Goal: Task Accomplishment & Management: Complete application form

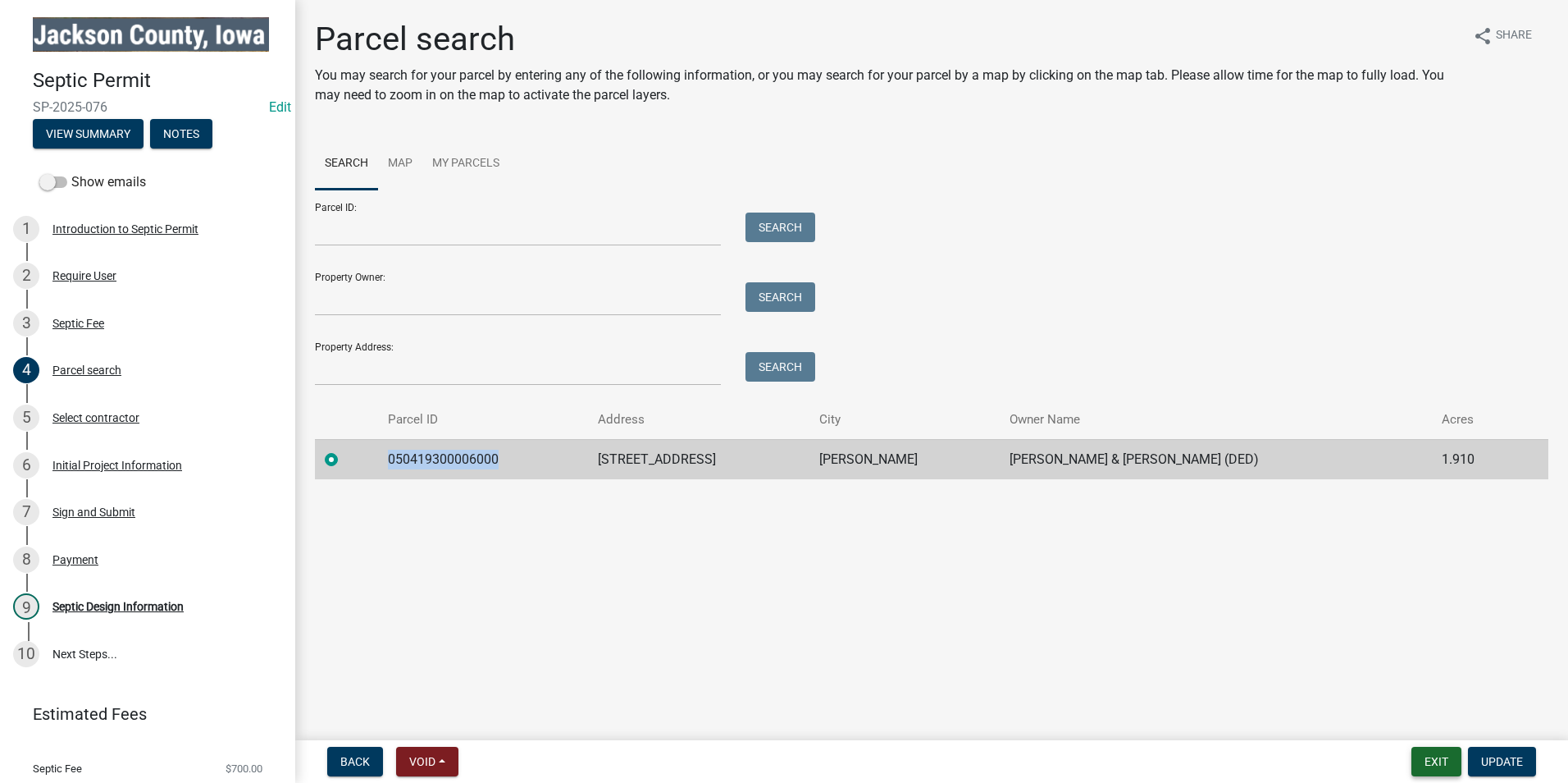
click at [1433, 762] on button "Exit" at bounding box center [1435, 760] width 50 height 29
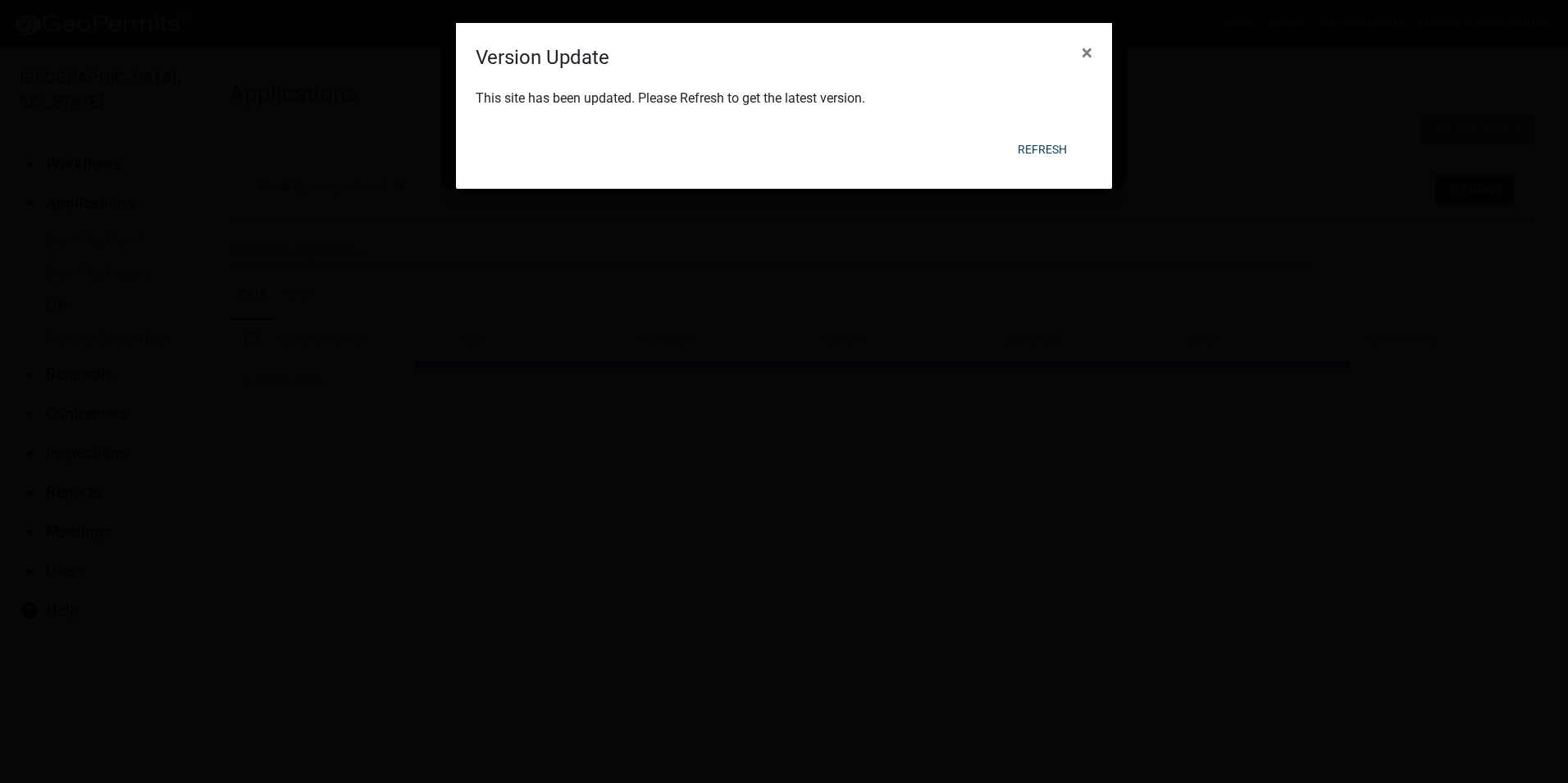
select select "3: 100"
click at [1046, 145] on button "Refresh" at bounding box center [1042, 149] width 75 height 29
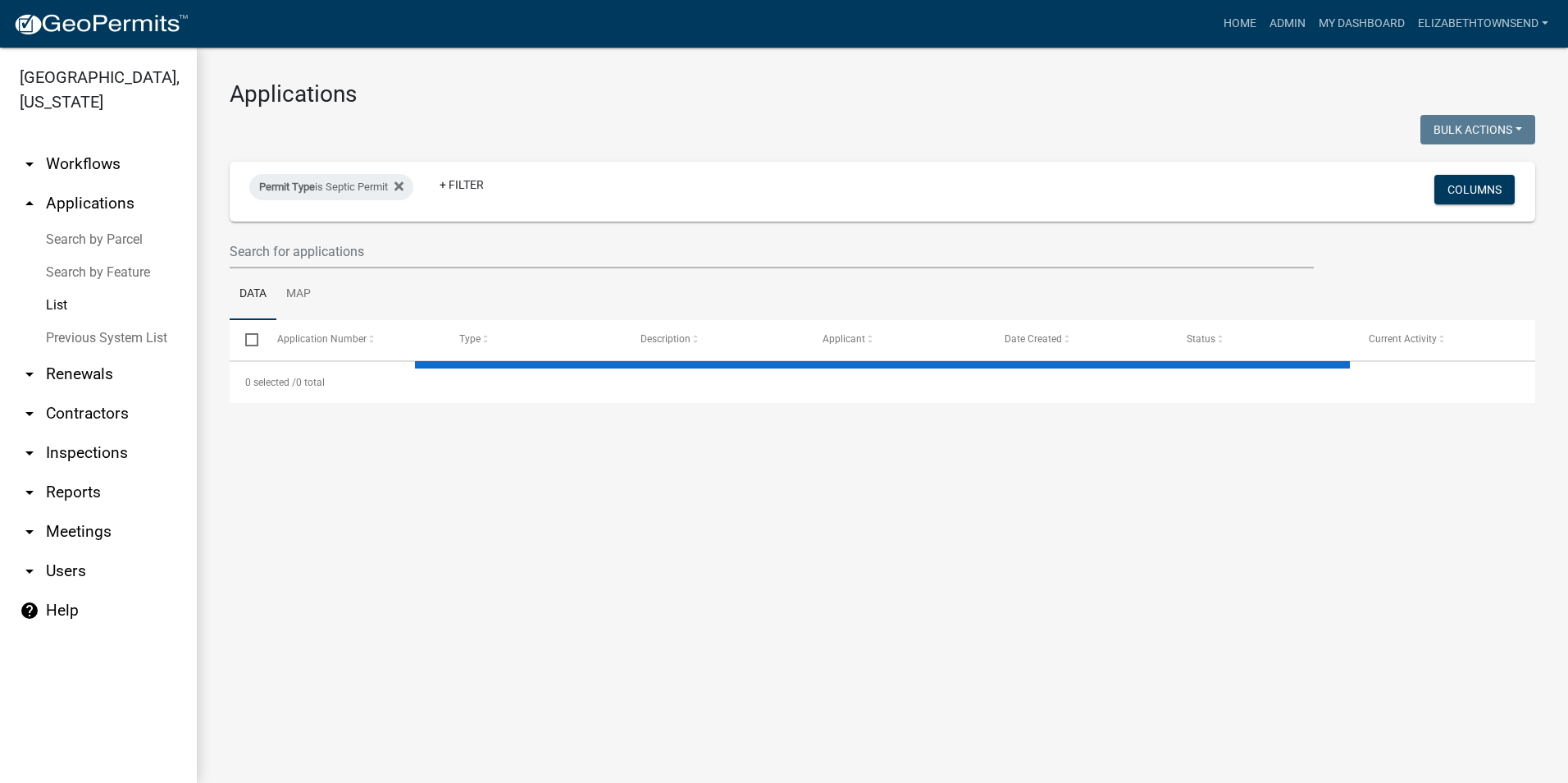
select select "3: 100"
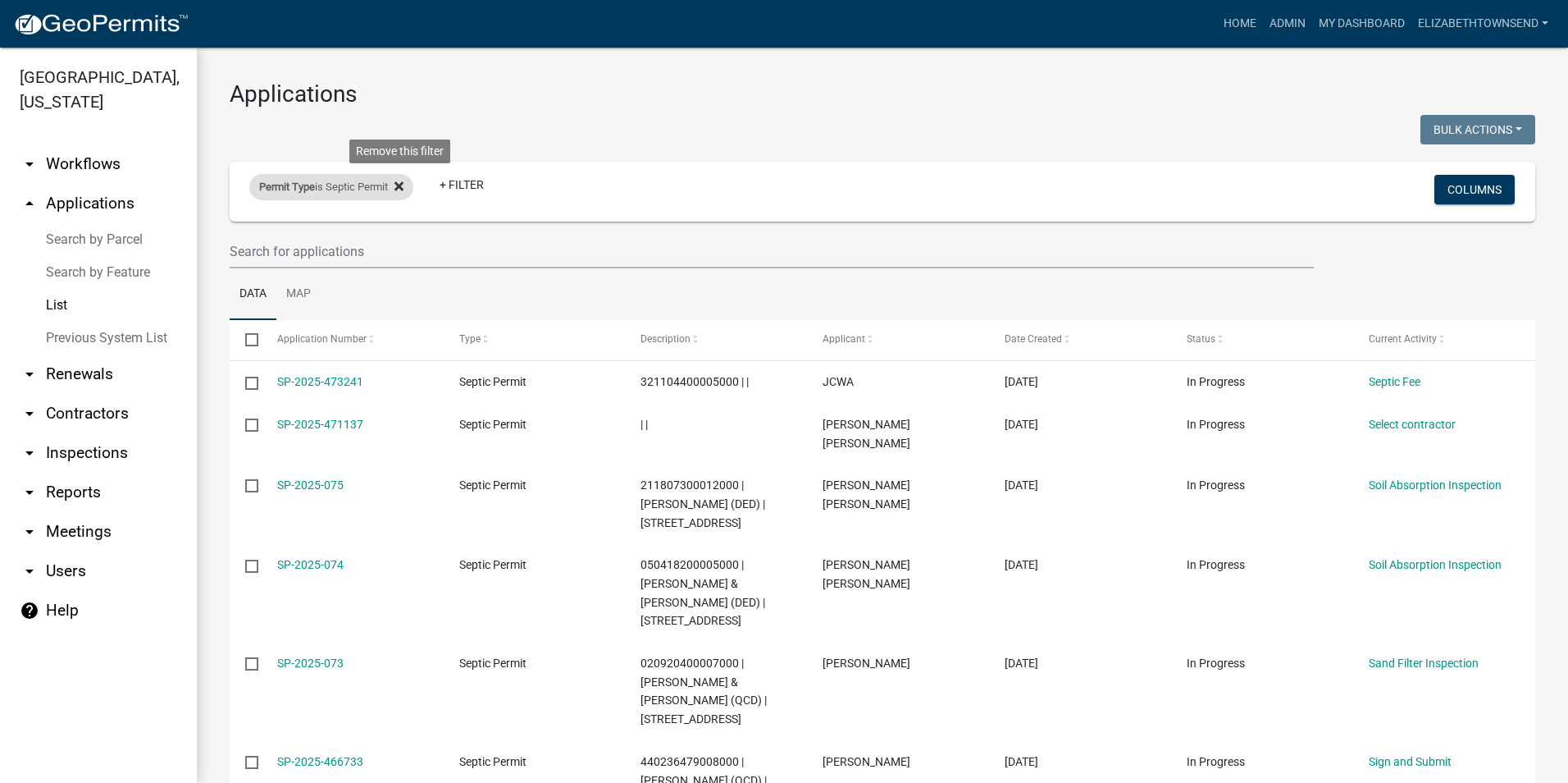
click at [404, 183] on icon at bounding box center [399, 186] width 9 height 13
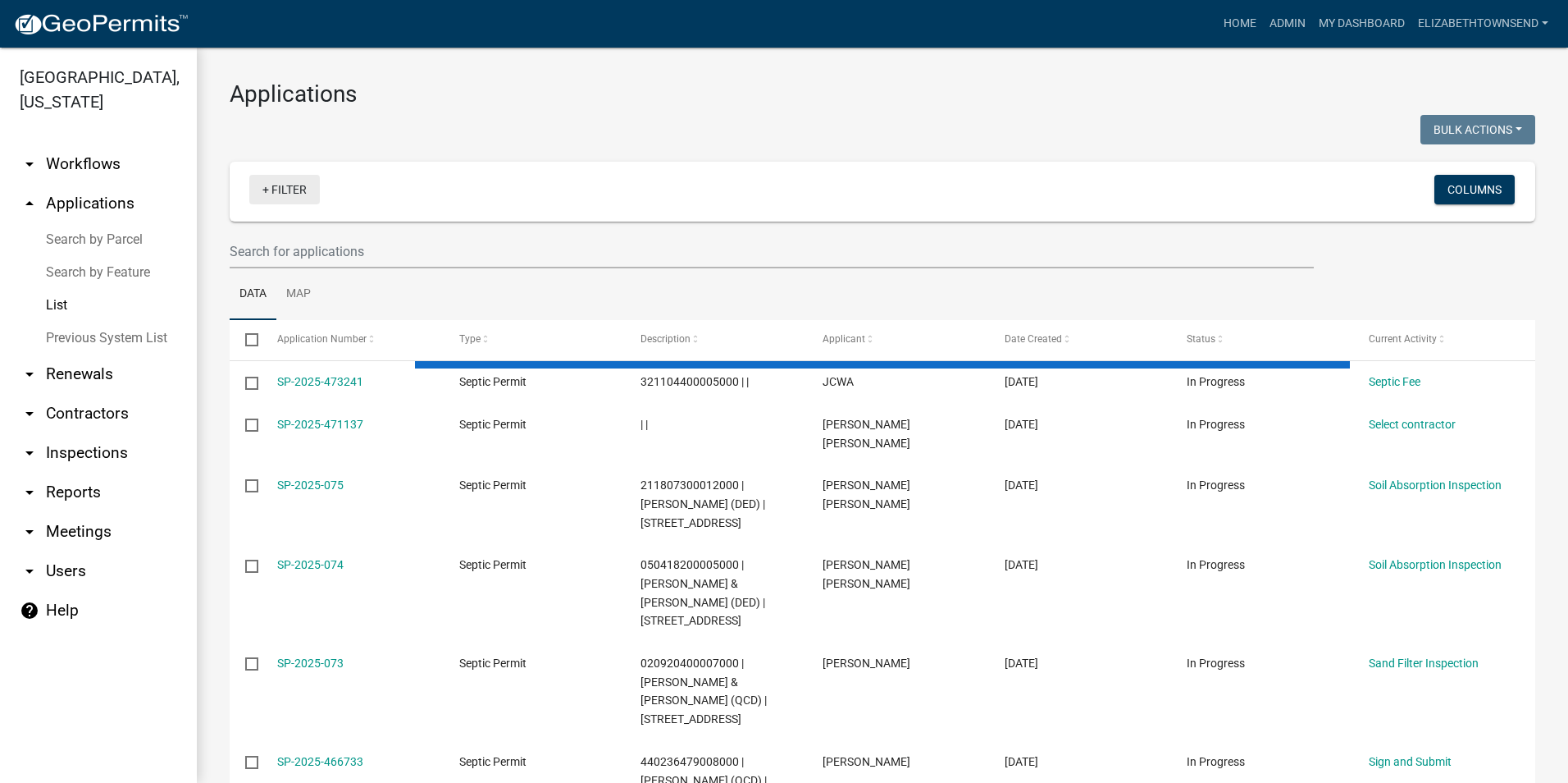
click at [276, 187] on link "+ Filter" at bounding box center [284, 189] width 71 height 29
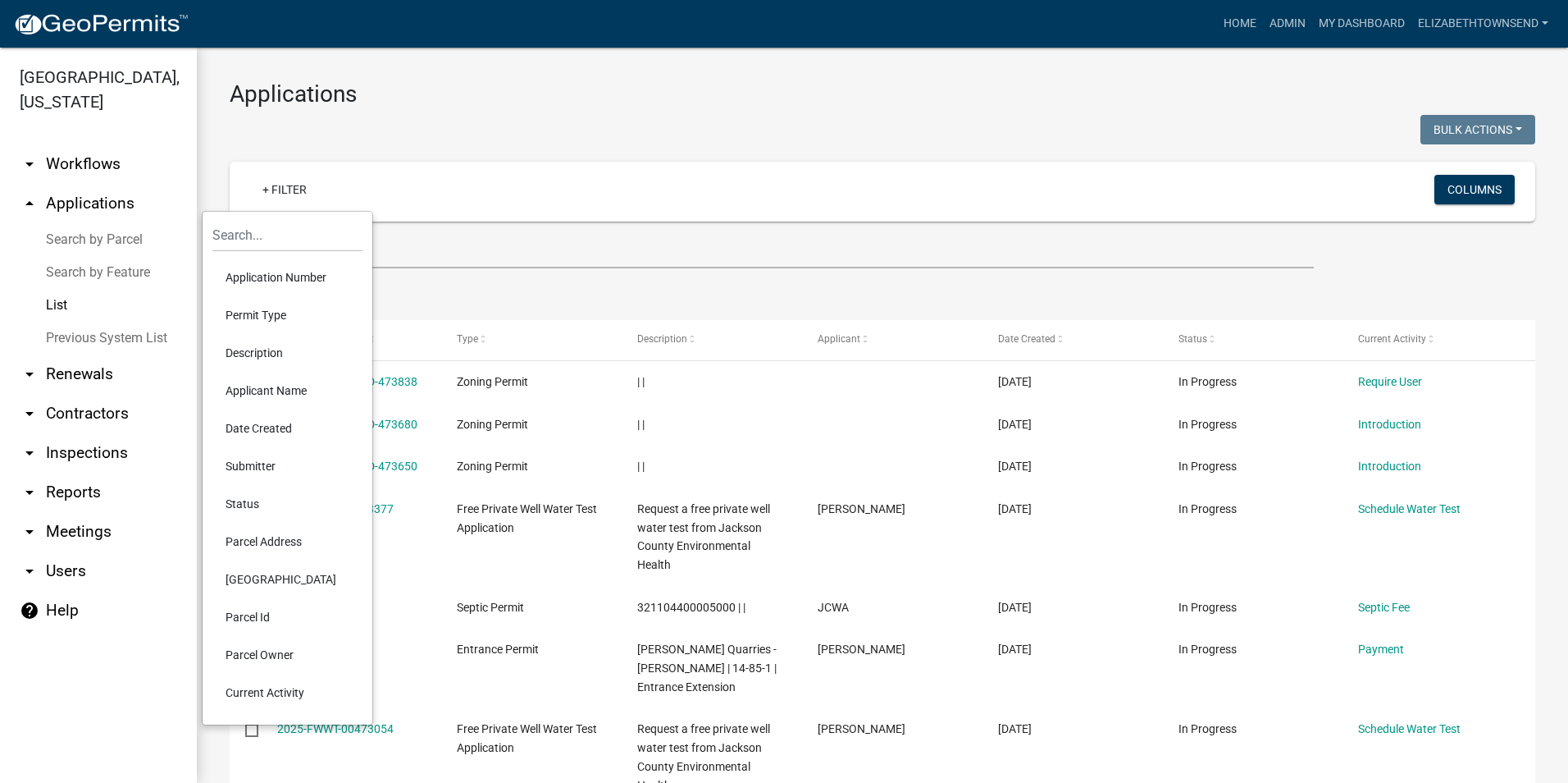
click at [251, 308] on li "Permit Type" at bounding box center [288, 315] width 150 height 38
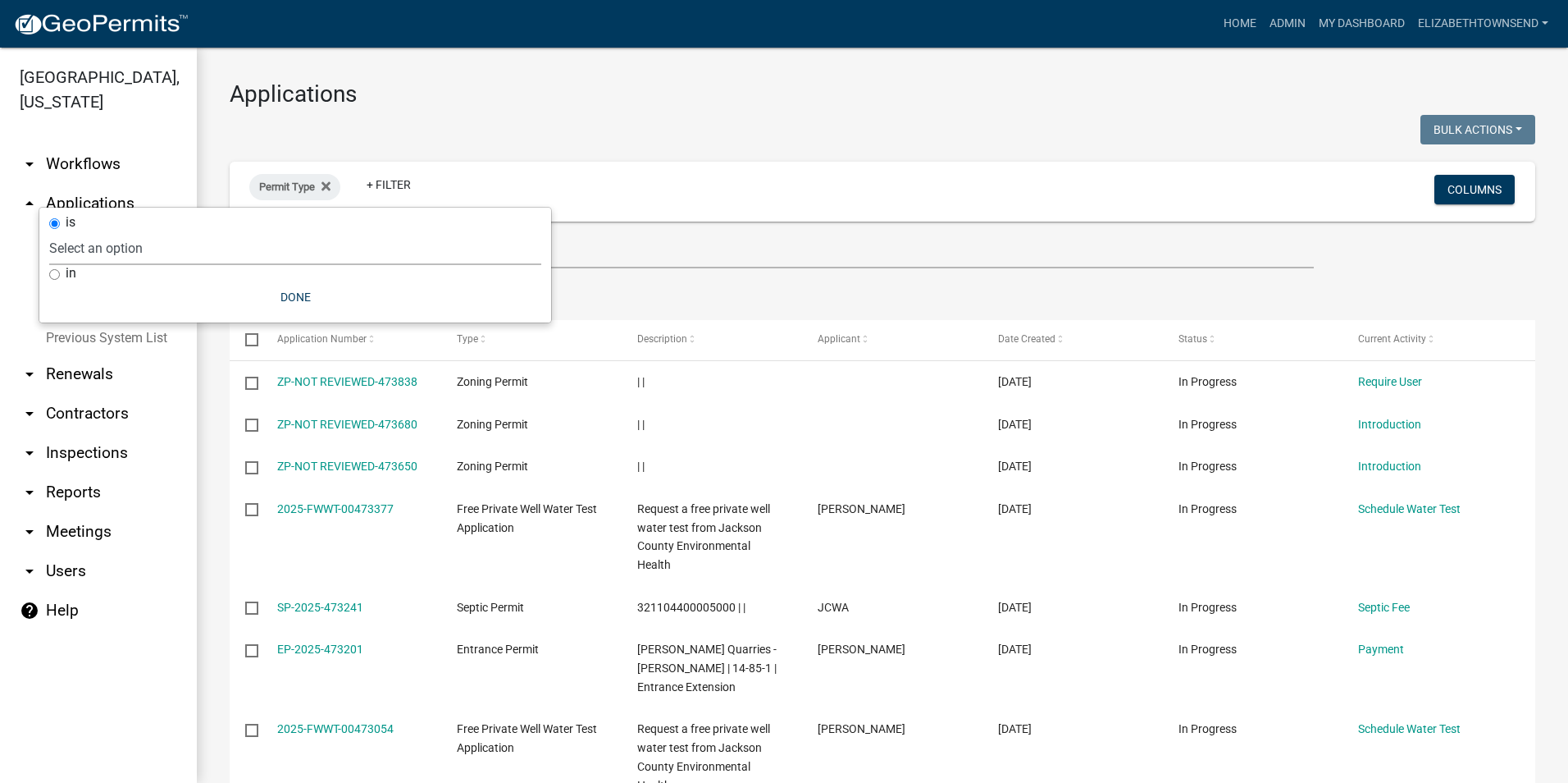
click at [158, 240] on select "Select an option County Historical Records DRAFT - Ag-Exempt Verification DRAFT…" at bounding box center [294, 248] width 492 height 34
select select "7458610e-52f0-410f-94ea-34730edab4a9"
click at [150, 232] on select "Select an option County Historical Records DRAFT - Ag-Exempt Verification DRAFT…" at bounding box center [294, 248] width 492 height 34
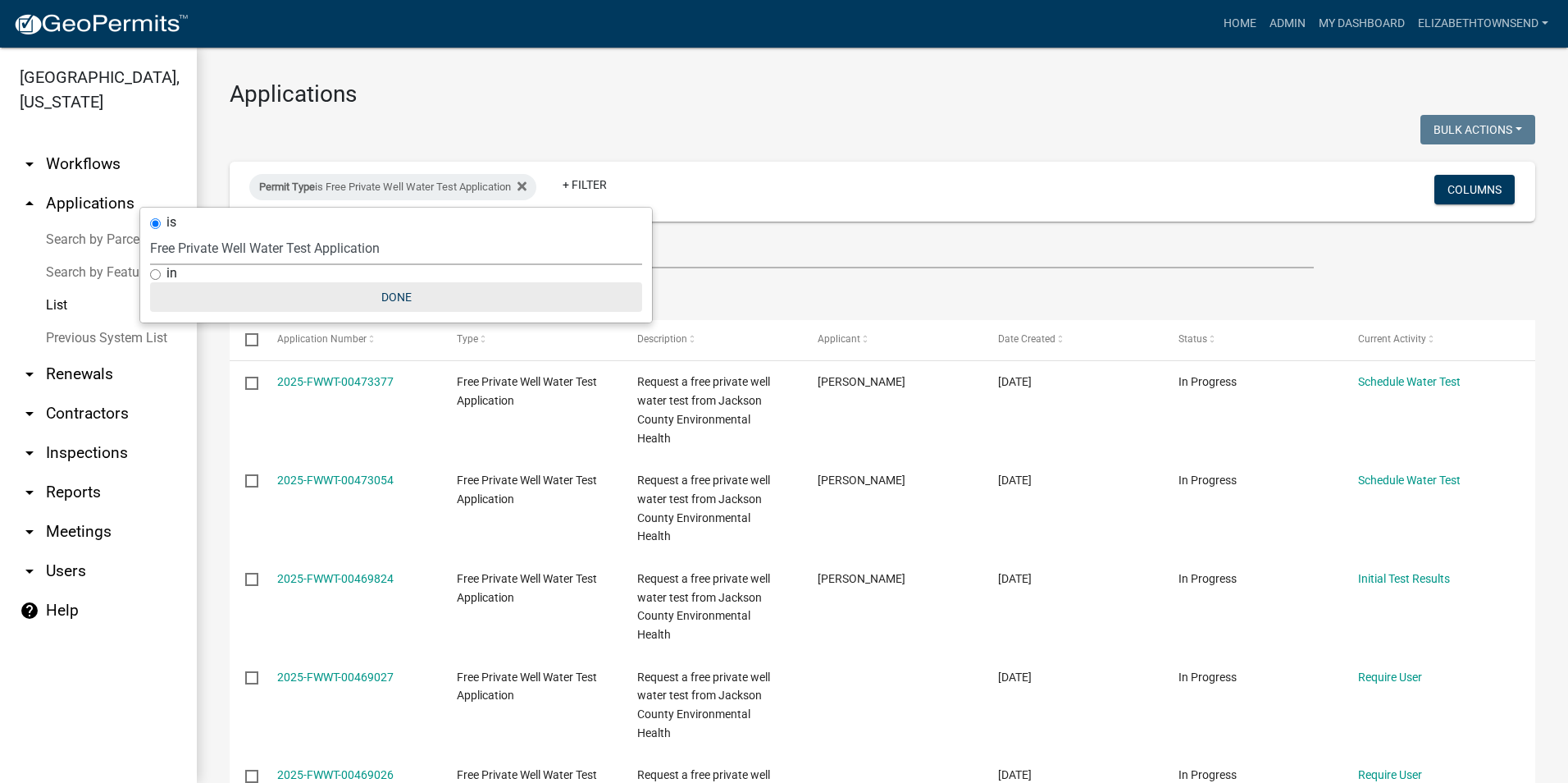
click at [390, 298] on button "Done" at bounding box center [396, 296] width 492 height 29
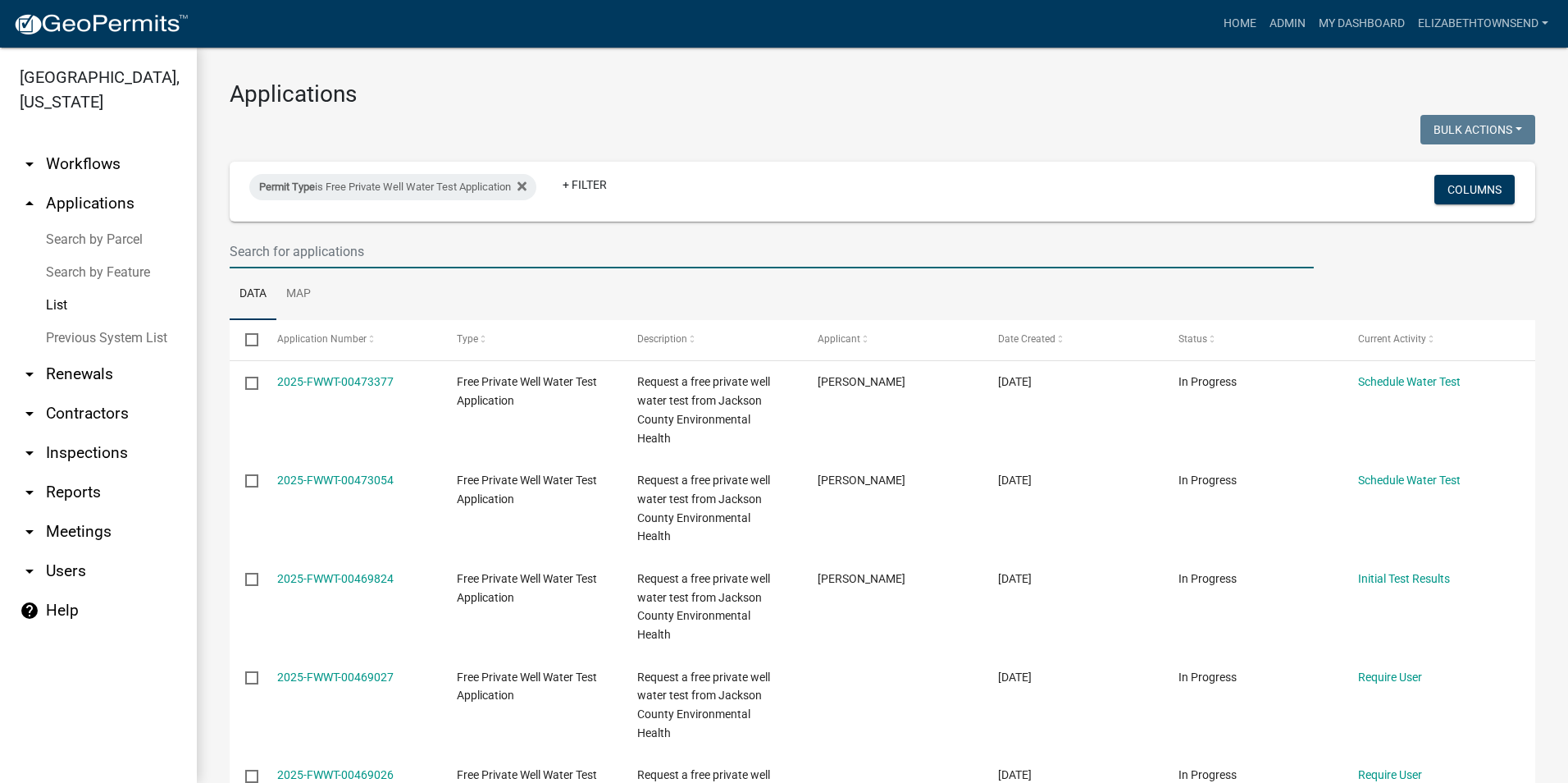
click at [339, 253] on input "text" at bounding box center [771, 251] width 1085 height 34
type input "ploog"
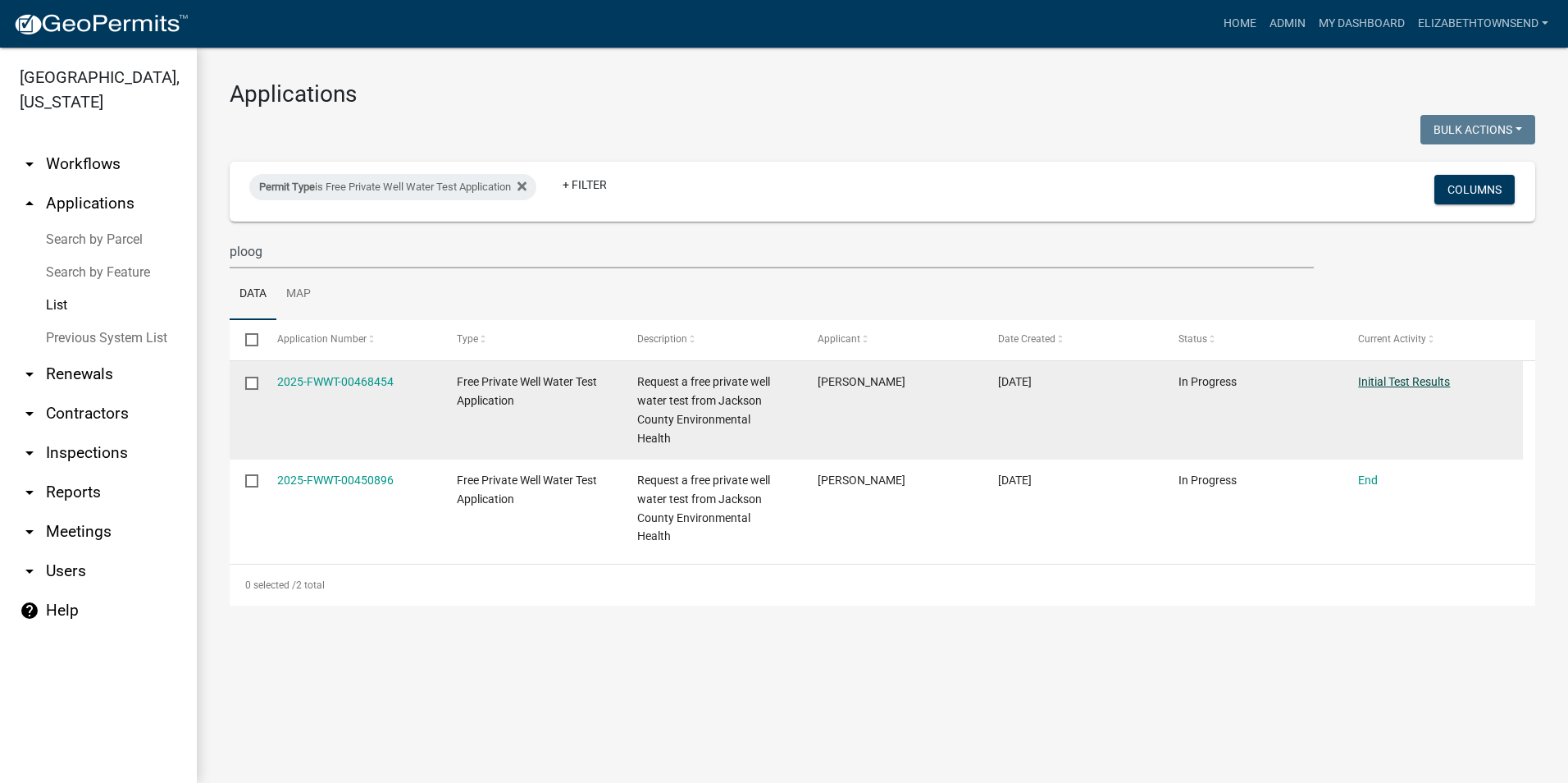
click at [1400, 378] on link "Initial Test Results" at bounding box center [1404, 381] width 92 height 13
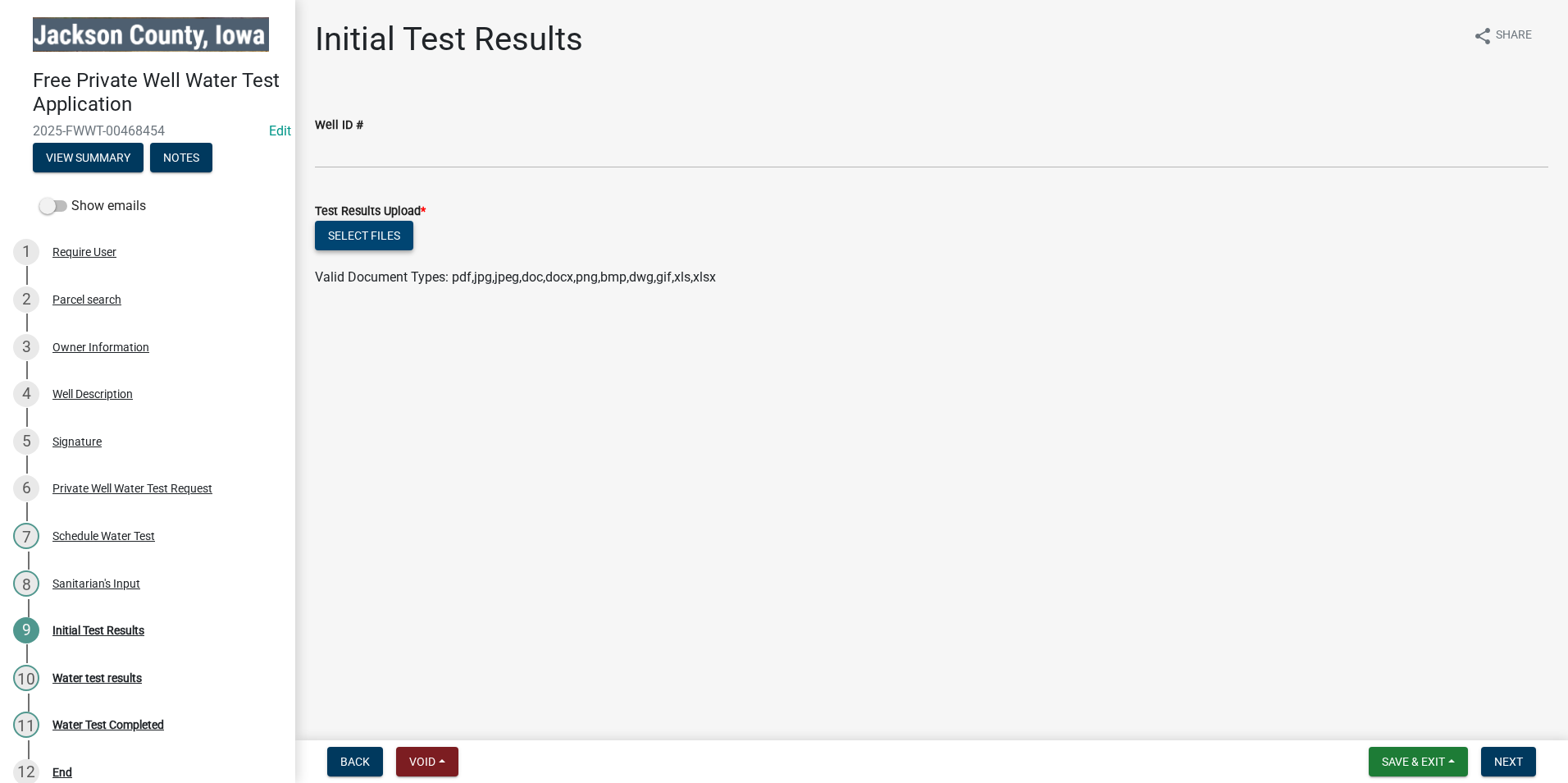
click at [373, 237] on button "Select files" at bounding box center [364, 235] width 99 height 29
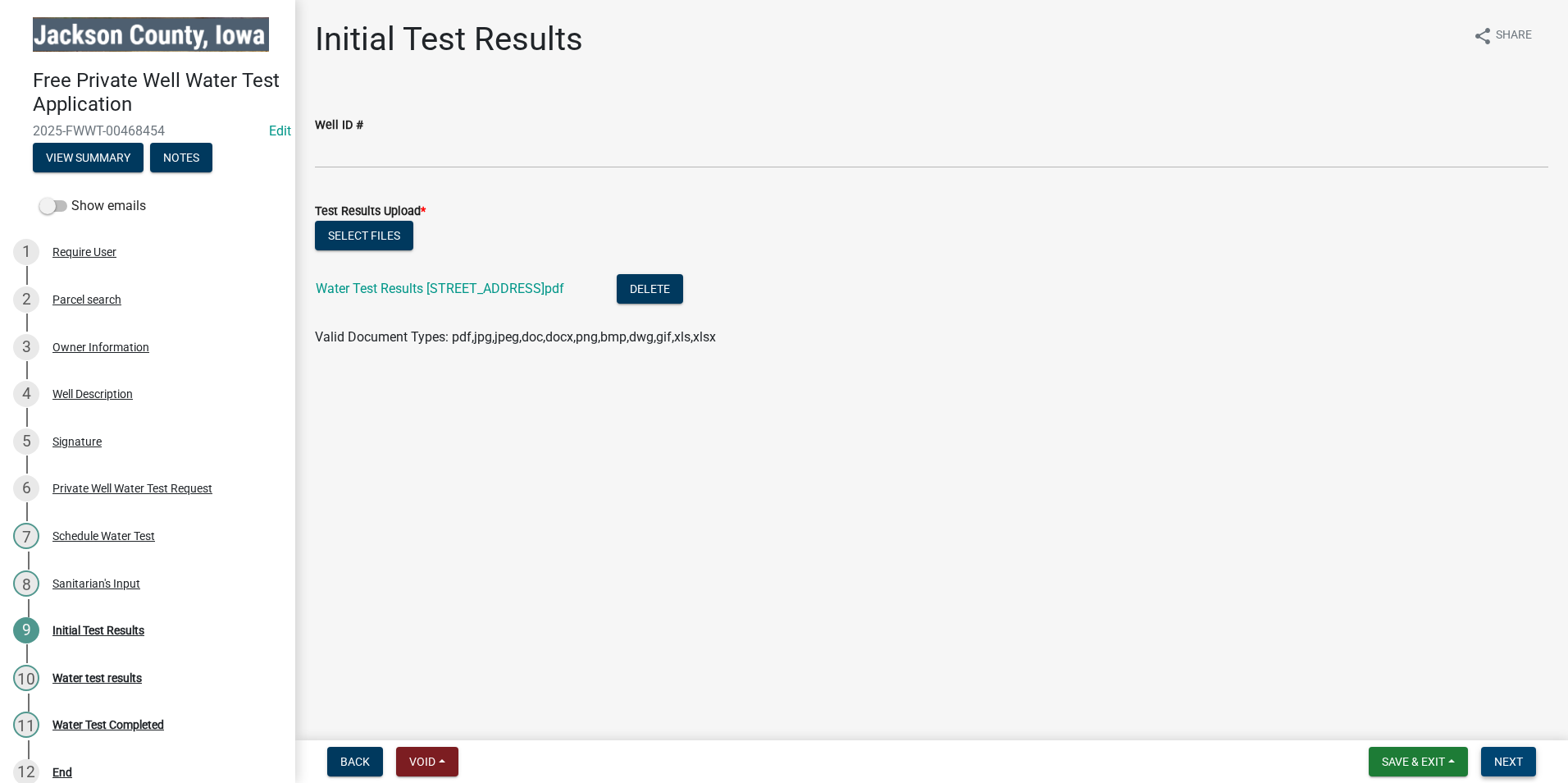
click at [1510, 759] on span "Next" at bounding box center [1508, 761] width 29 height 13
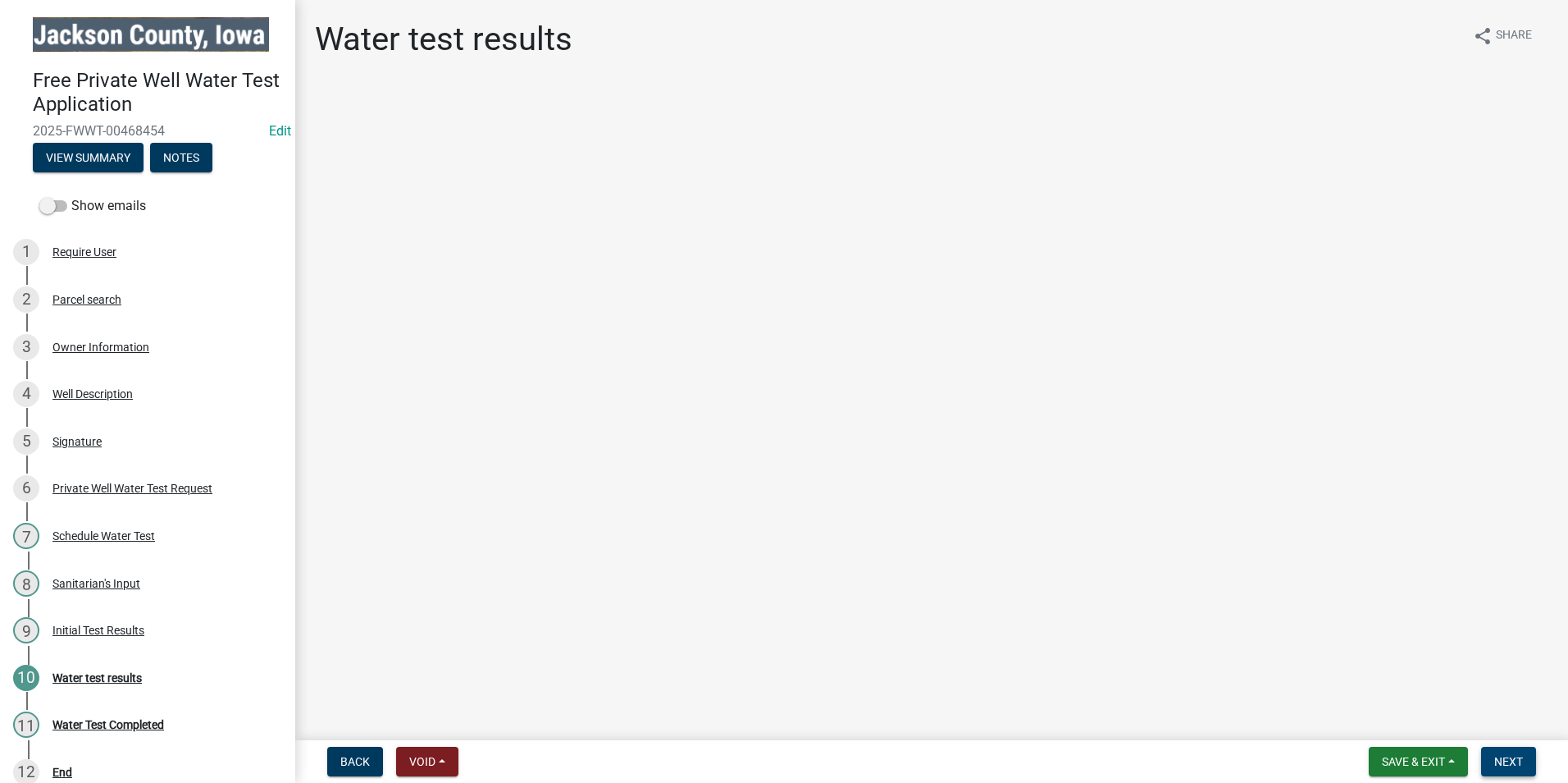
click at [1503, 764] on span "Next" at bounding box center [1508, 761] width 29 height 13
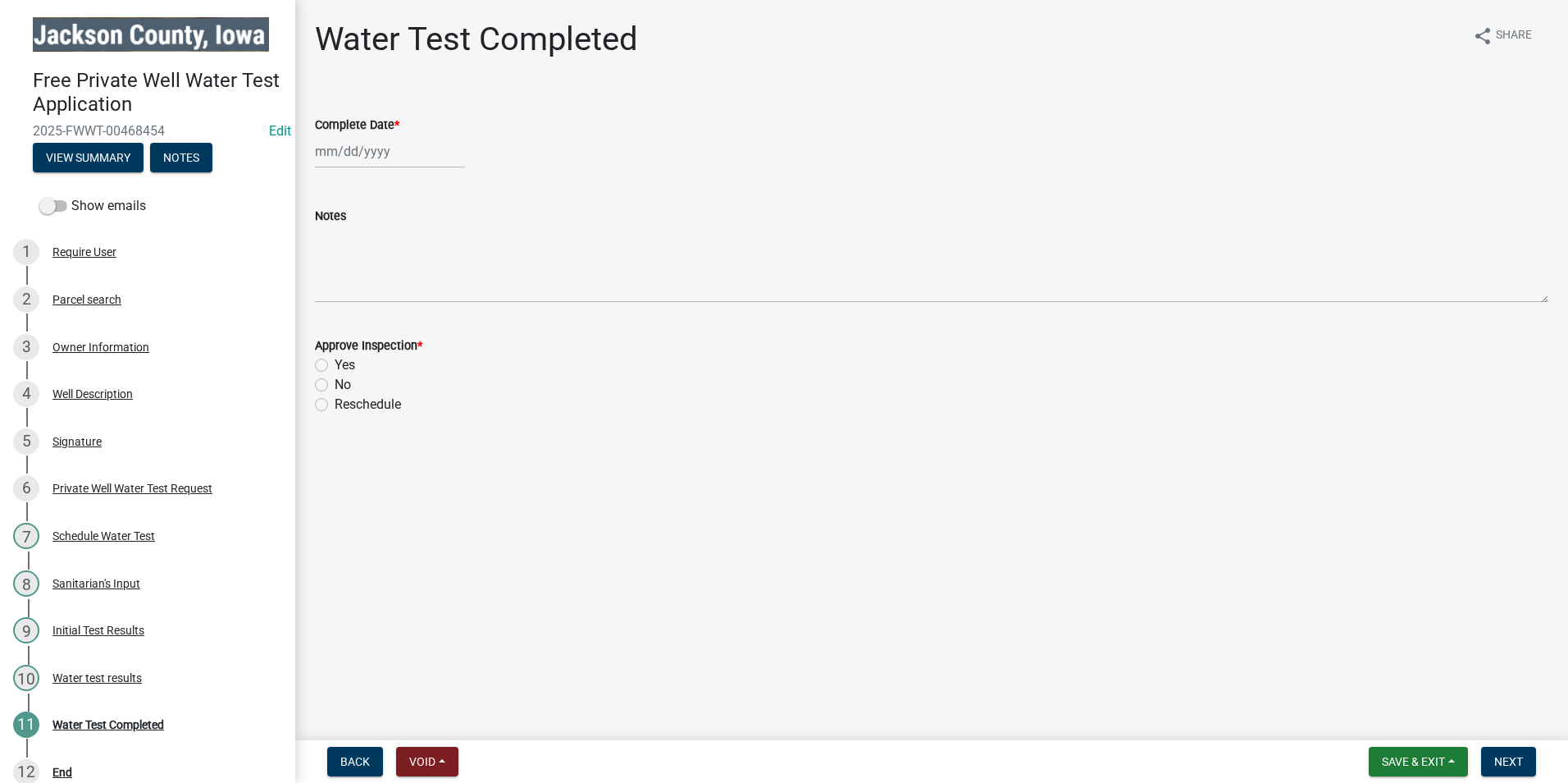
select select "9"
select select "2025"
click at [362, 152] on div "[PERSON_NAME] Feb Mar Apr [PERSON_NAME][DATE] Oct Nov [DATE] 1526 1527 1528 152…" at bounding box center [390, 152] width 150 height 34
click at [437, 245] on div "5" at bounding box center [436, 239] width 26 height 26
type input "[DATE]"
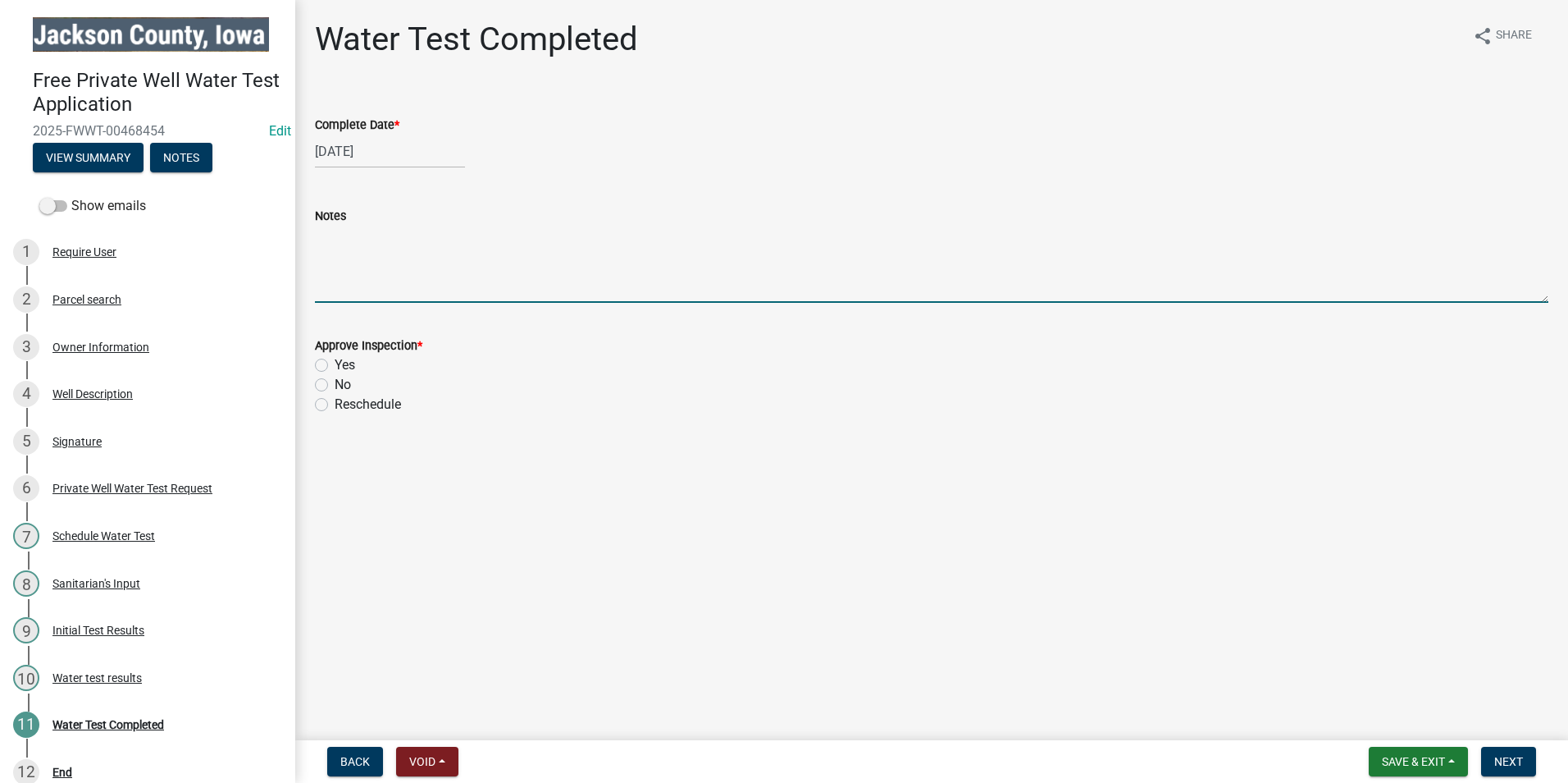
click at [347, 294] on textarea "Notes" at bounding box center [931, 264] width 1233 height 77
type textarea "No further action required."
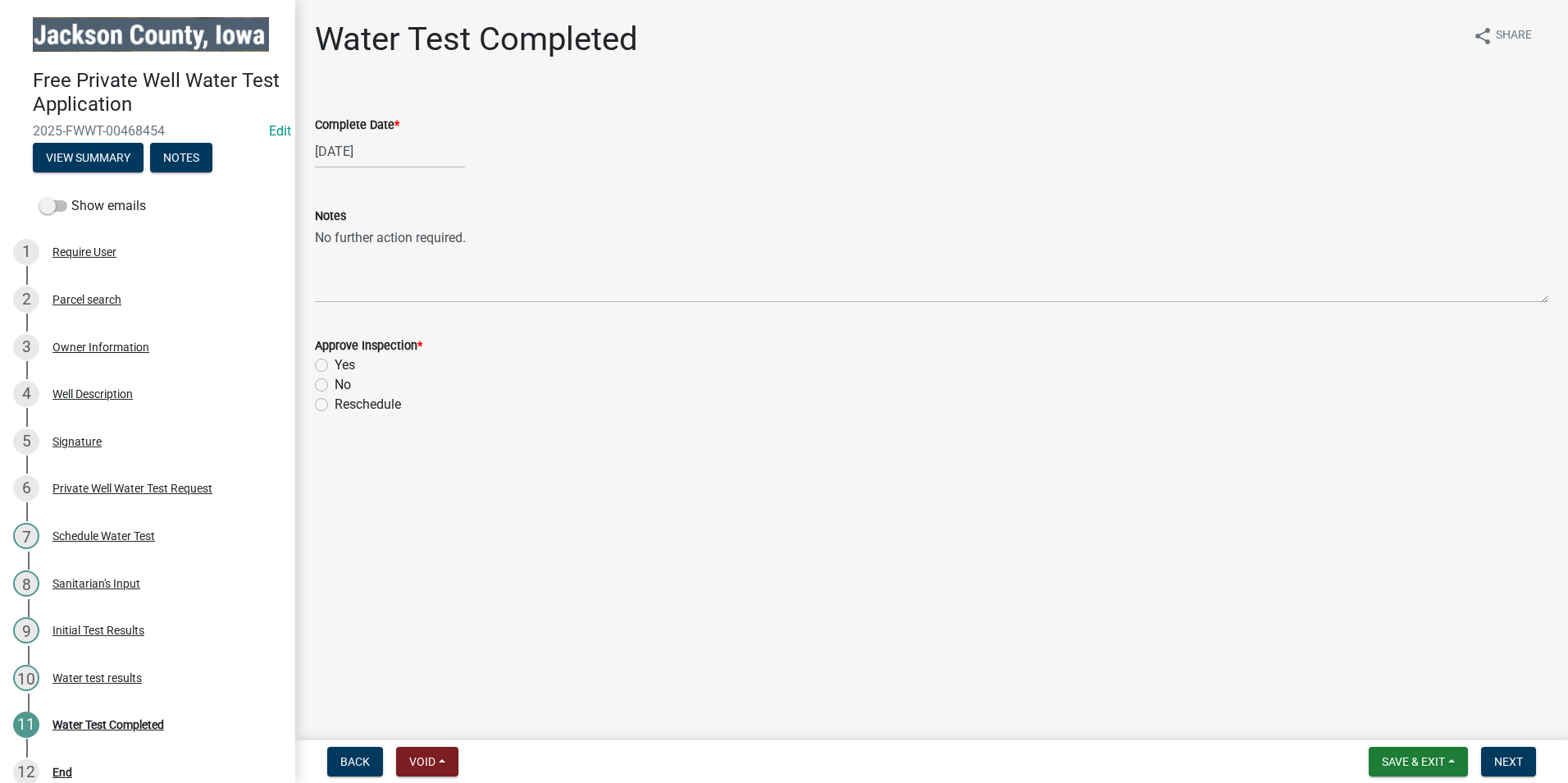
click at [324, 359] on div "Yes" at bounding box center [931, 365] width 1233 height 20
click at [335, 361] on label "Yes" at bounding box center [345, 365] width 21 height 20
click at [335, 361] on input "Yes" at bounding box center [340, 360] width 10 height 10
radio input "true"
click at [1518, 760] on span "Next" at bounding box center [1508, 761] width 29 height 13
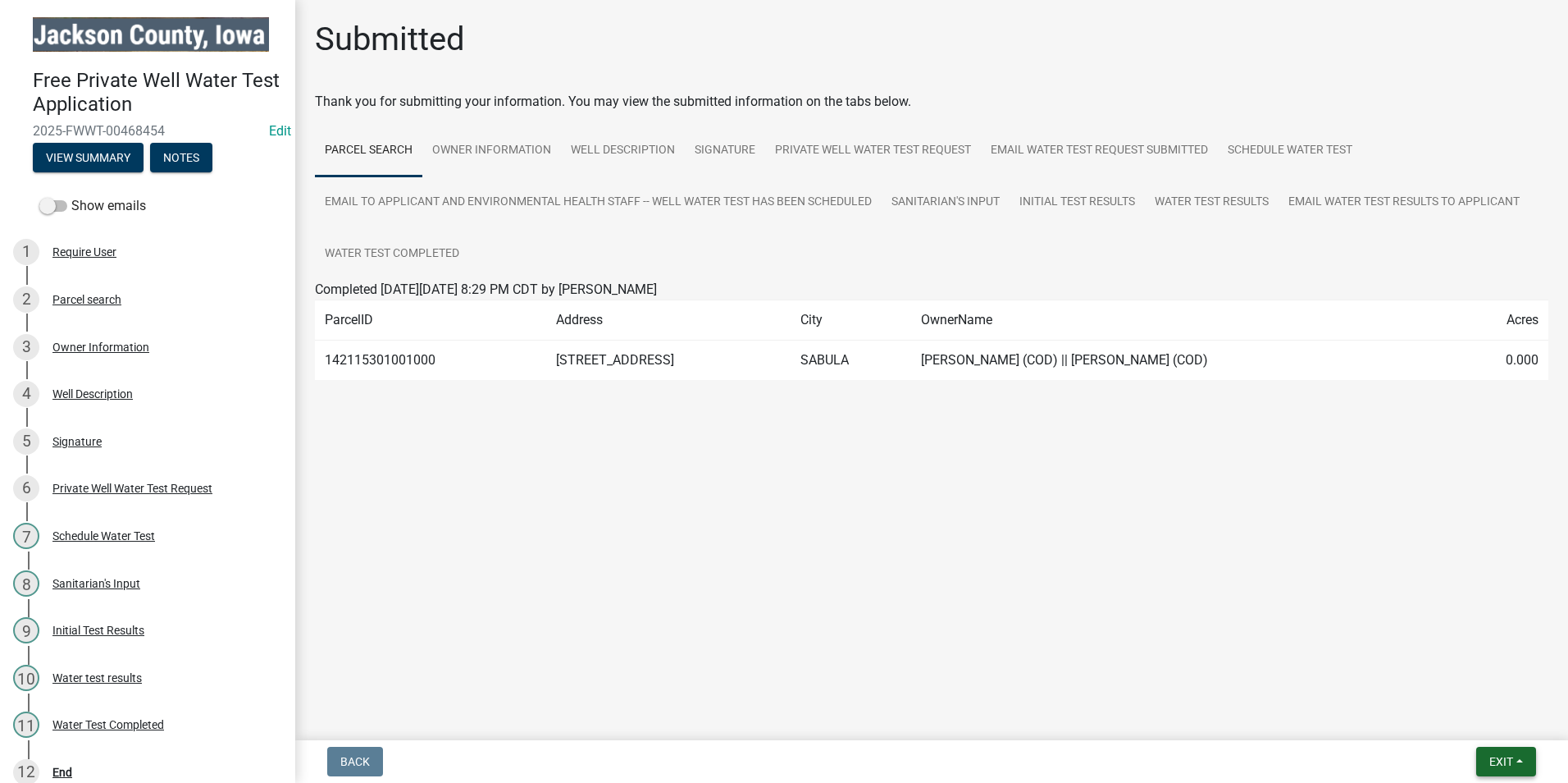
click at [1489, 762] on span "Exit" at bounding box center [1500, 761] width 24 height 13
click at [1479, 722] on button "Save & Exit" at bounding box center [1469, 719] width 131 height 40
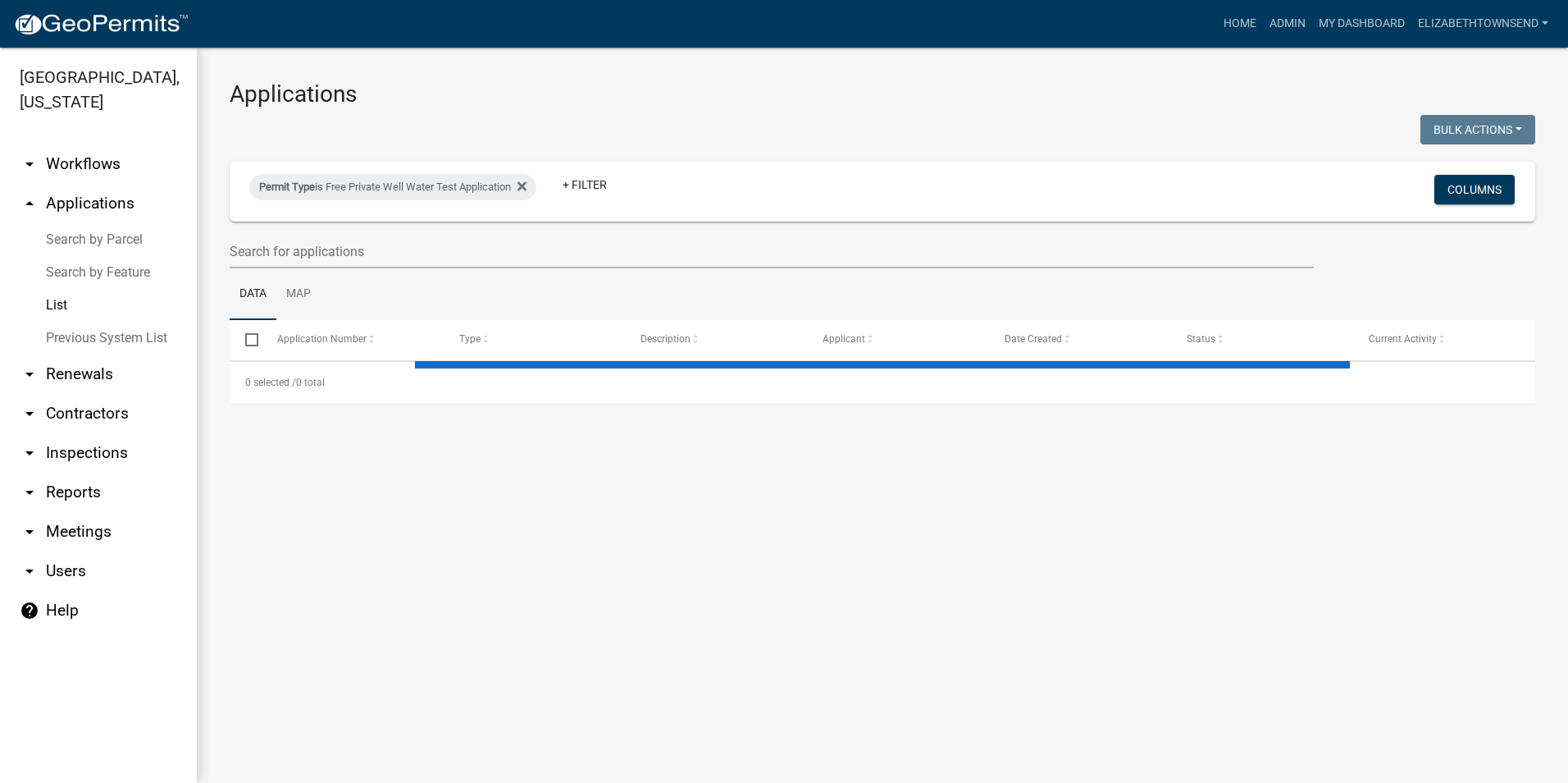
select select "3: 100"
